Goal: Find specific page/section: Find specific page/section

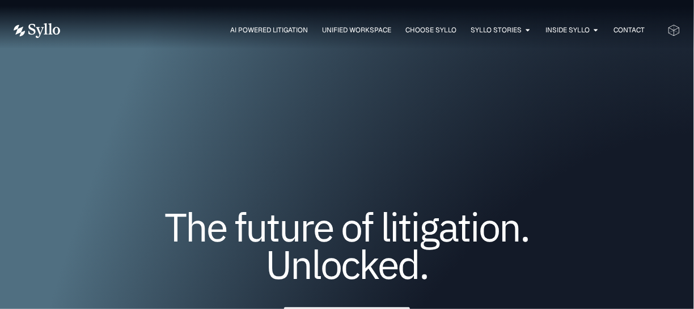
click at [42, 31] on img at bounding box center [37, 30] width 47 height 15
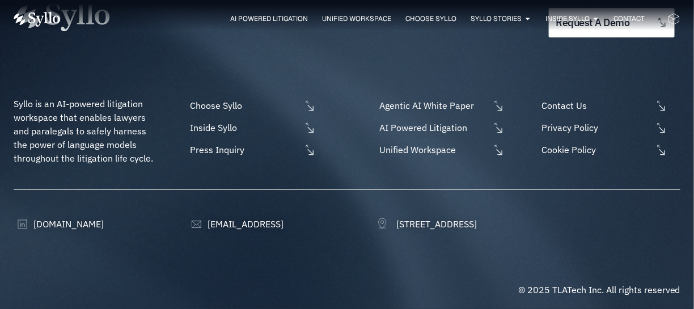
scroll to position [3734, 0]
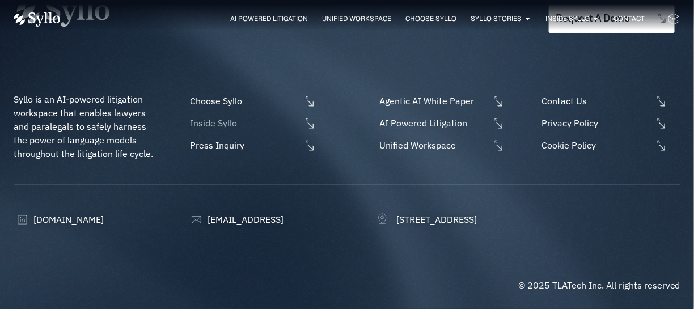
click at [309, 117] on icon at bounding box center [310, 123] width 12 height 12
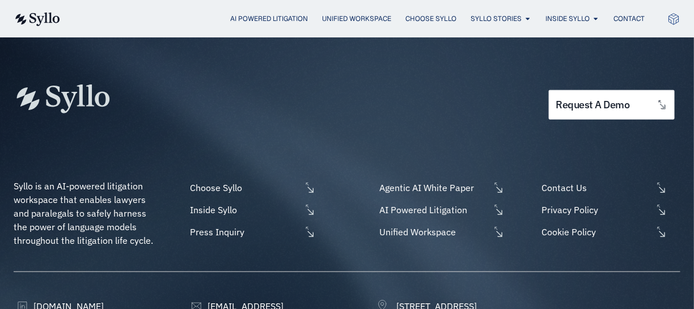
scroll to position [1693, 0]
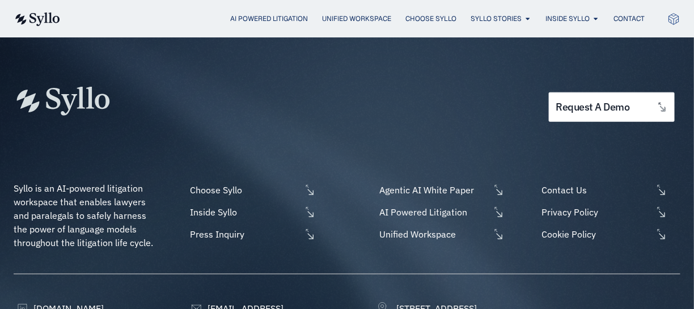
click at [448, 183] on ul "Agentic AI White Paper AI Powered Litigation Unified Workspace" at bounding box center [441, 212] width 128 height 58
click at [435, 227] on span "Unified Workspace" at bounding box center [433, 234] width 113 height 14
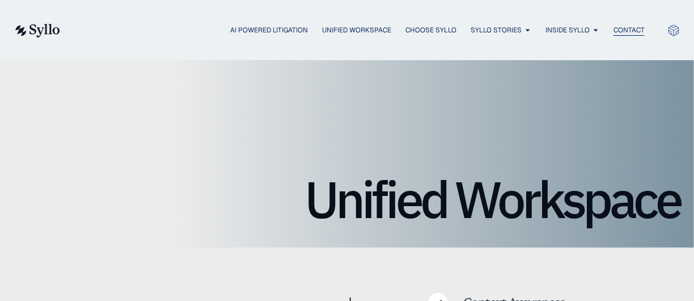
click at [624, 31] on span "Contact" at bounding box center [629, 30] width 31 height 10
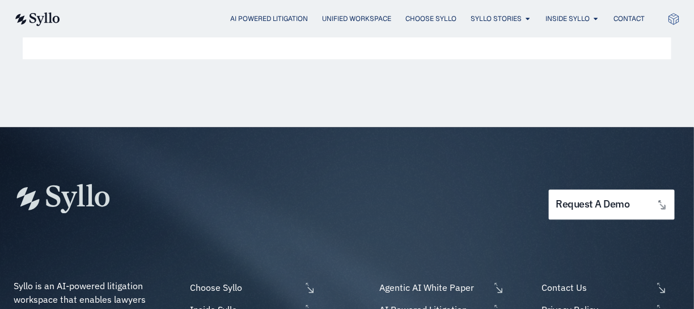
scroll to position [567, 0]
